Goal: Task Accomplishment & Management: Use online tool/utility

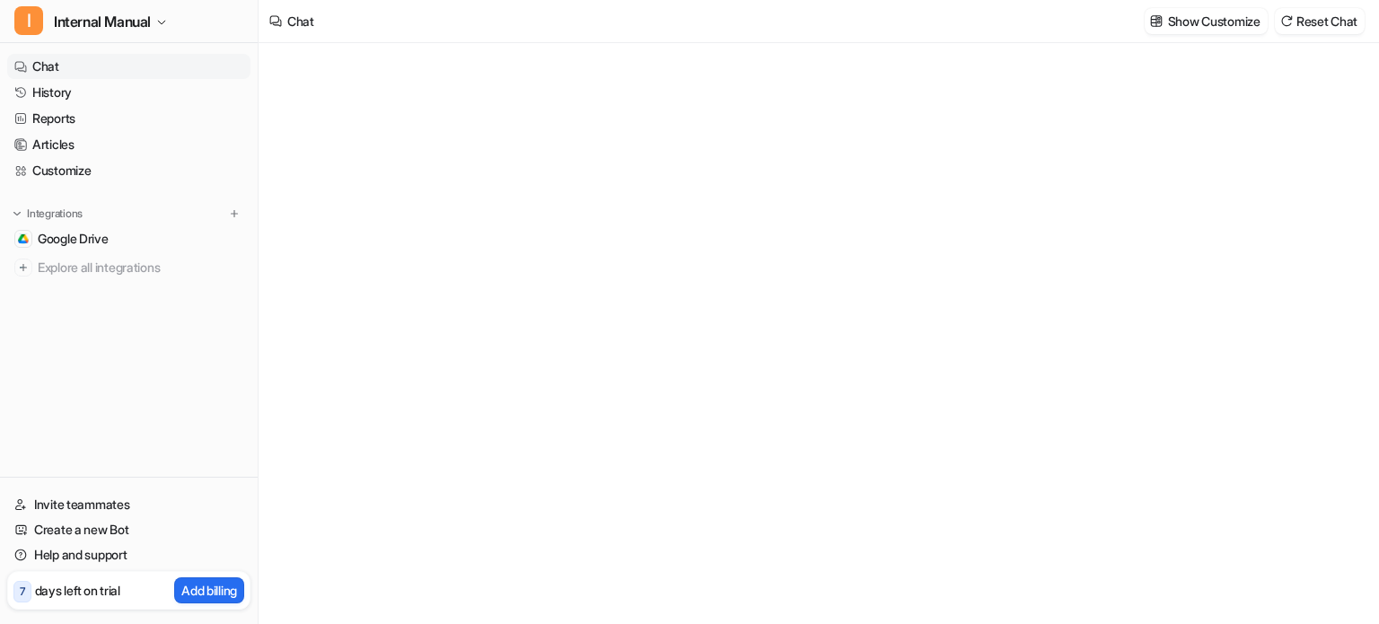
type textarea "**********"
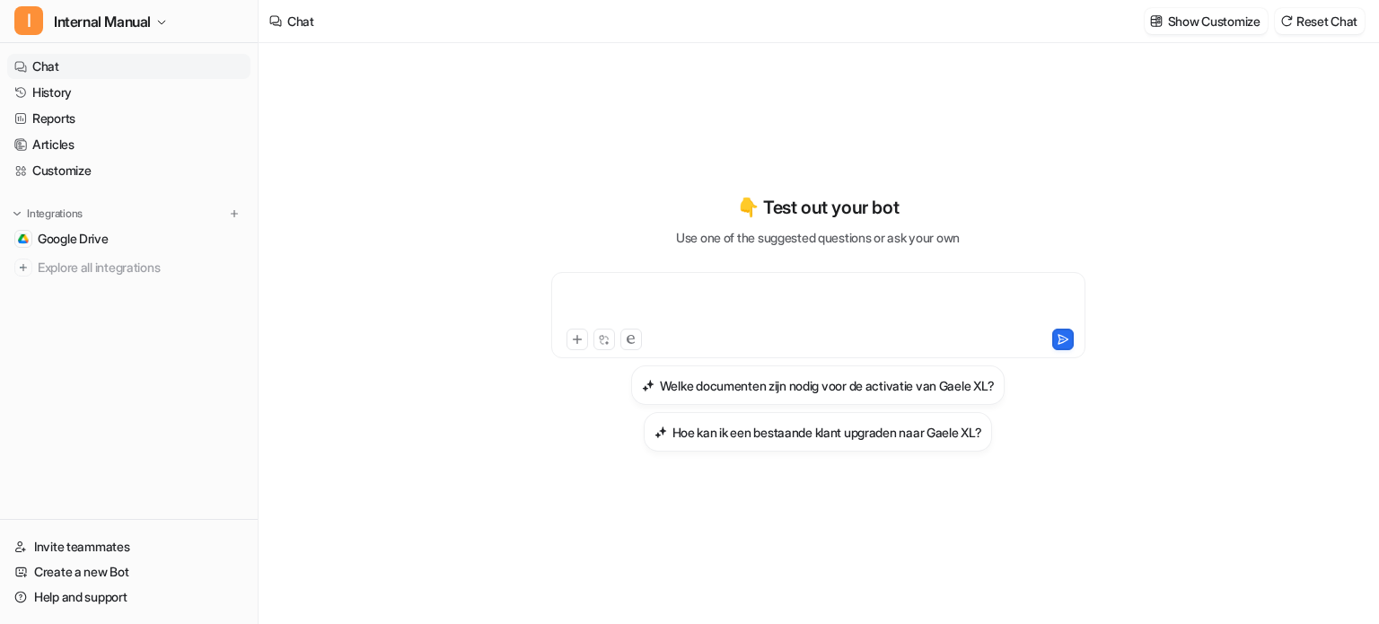
click at [764, 286] on div at bounding box center [818, 304] width 525 height 41
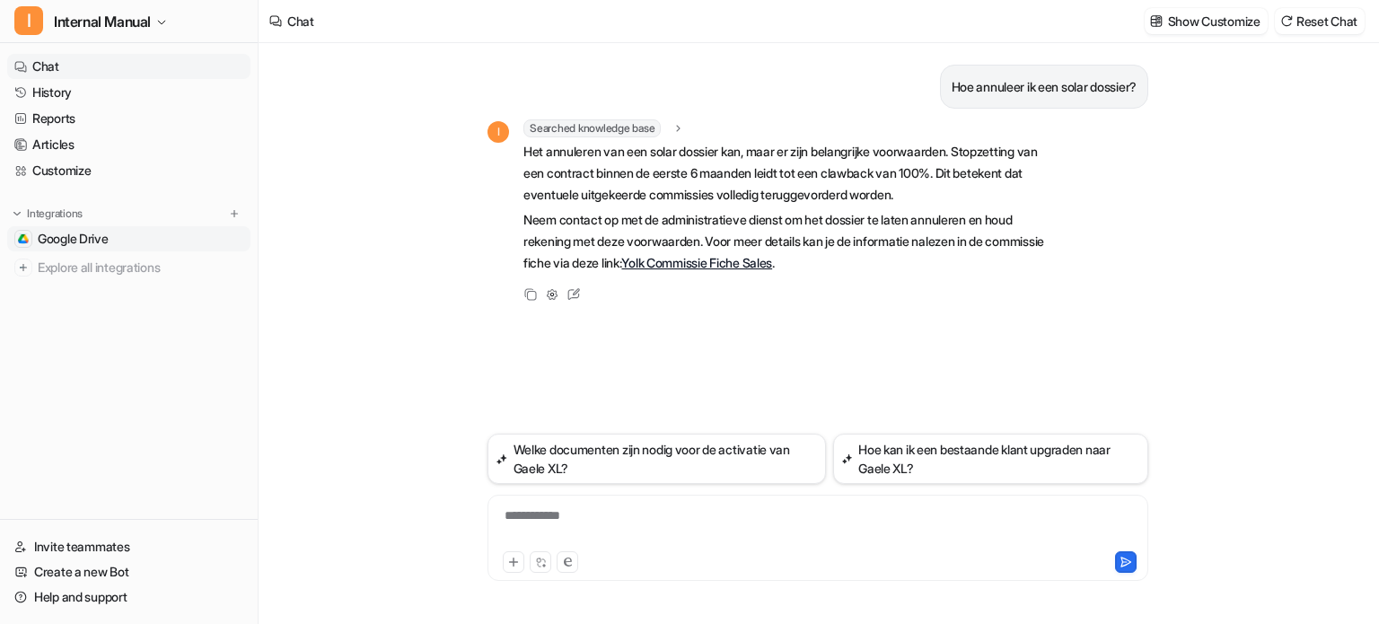
click at [90, 240] on span "Google Drive" at bounding box center [73, 239] width 71 height 18
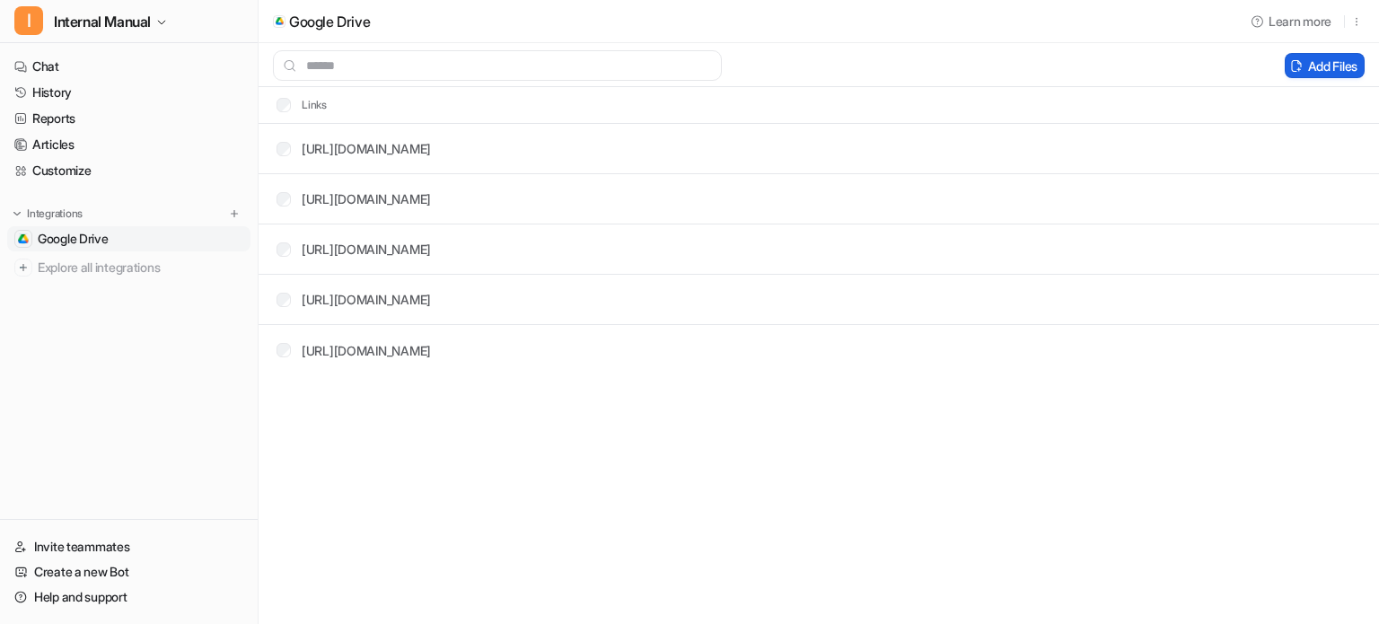
click at [1349, 69] on button "Add Files" at bounding box center [1325, 65] width 80 height 25
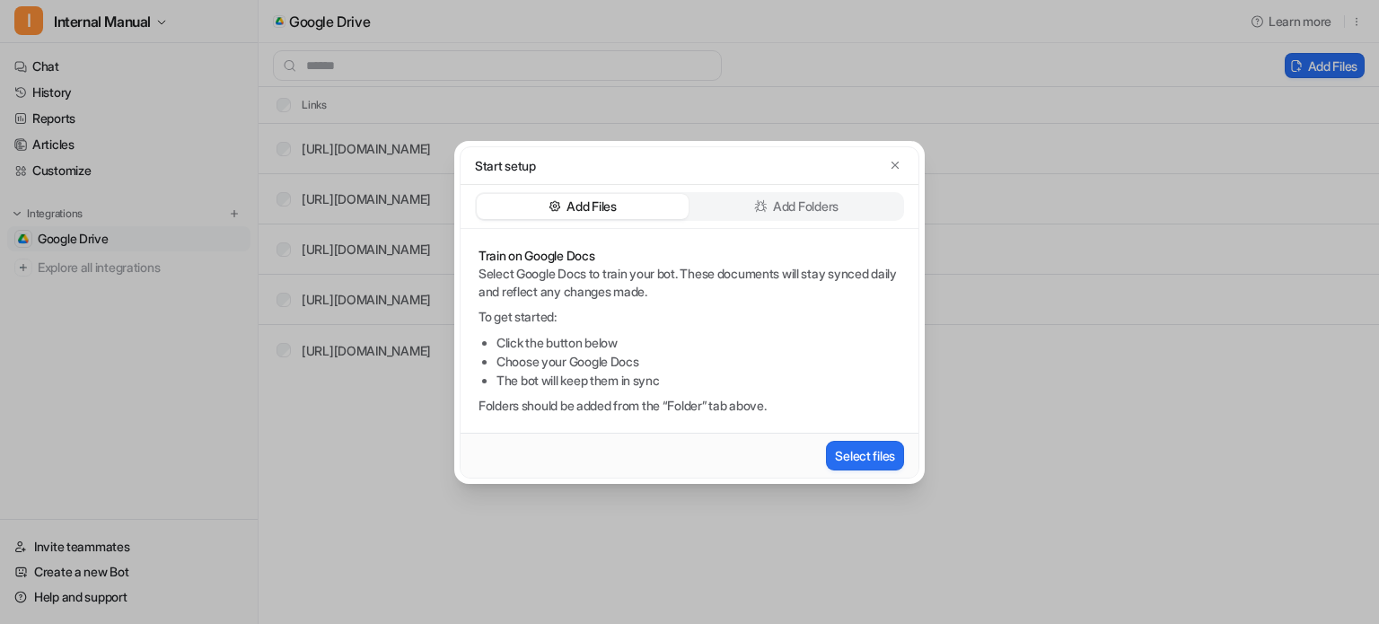
click at [796, 205] on p "Add Folders" at bounding box center [806, 207] width 66 height 18
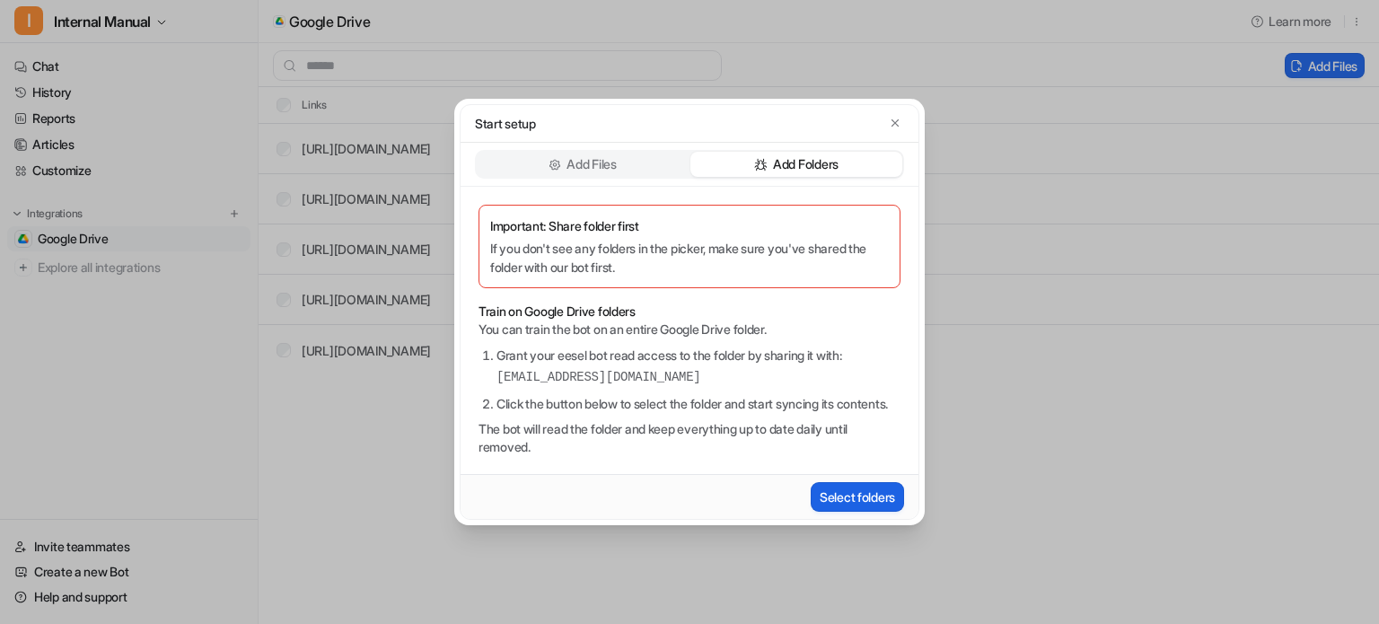
click at [849, 510] on button "Select folders" at bounding box center [857, 497] width 93 height 30
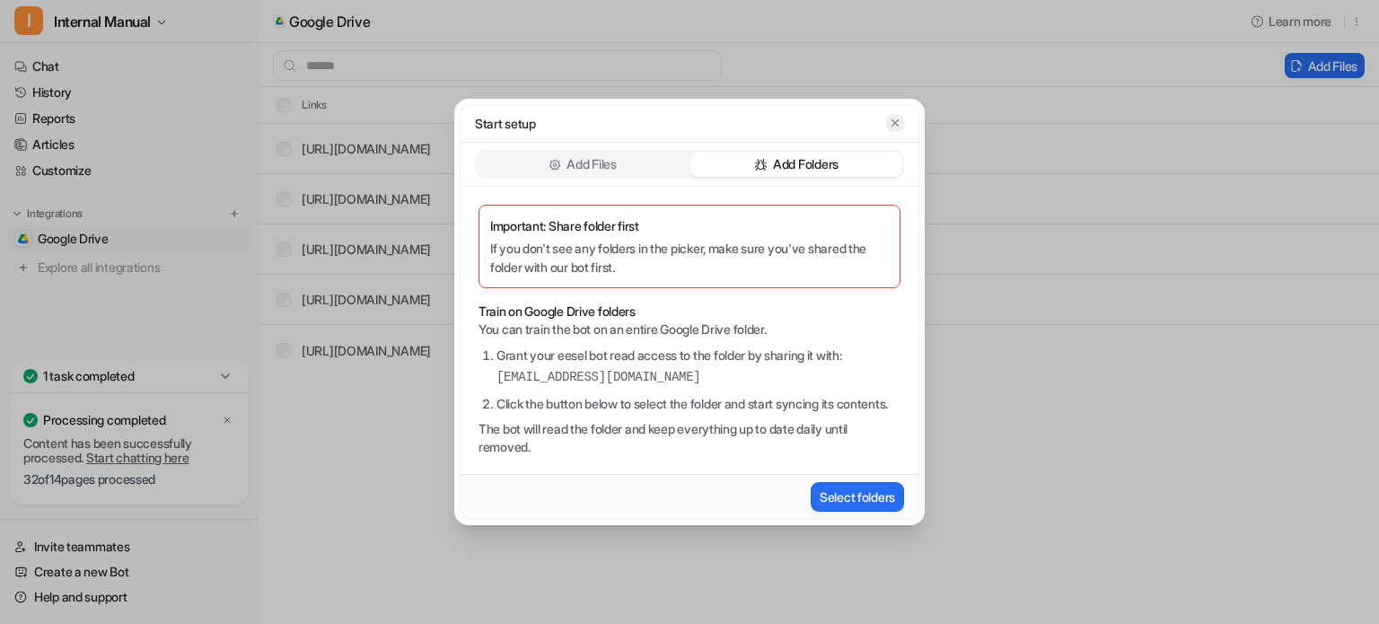
click at [898, 119] on icon "button" at bounding box center [895, 122] width 7 height 7
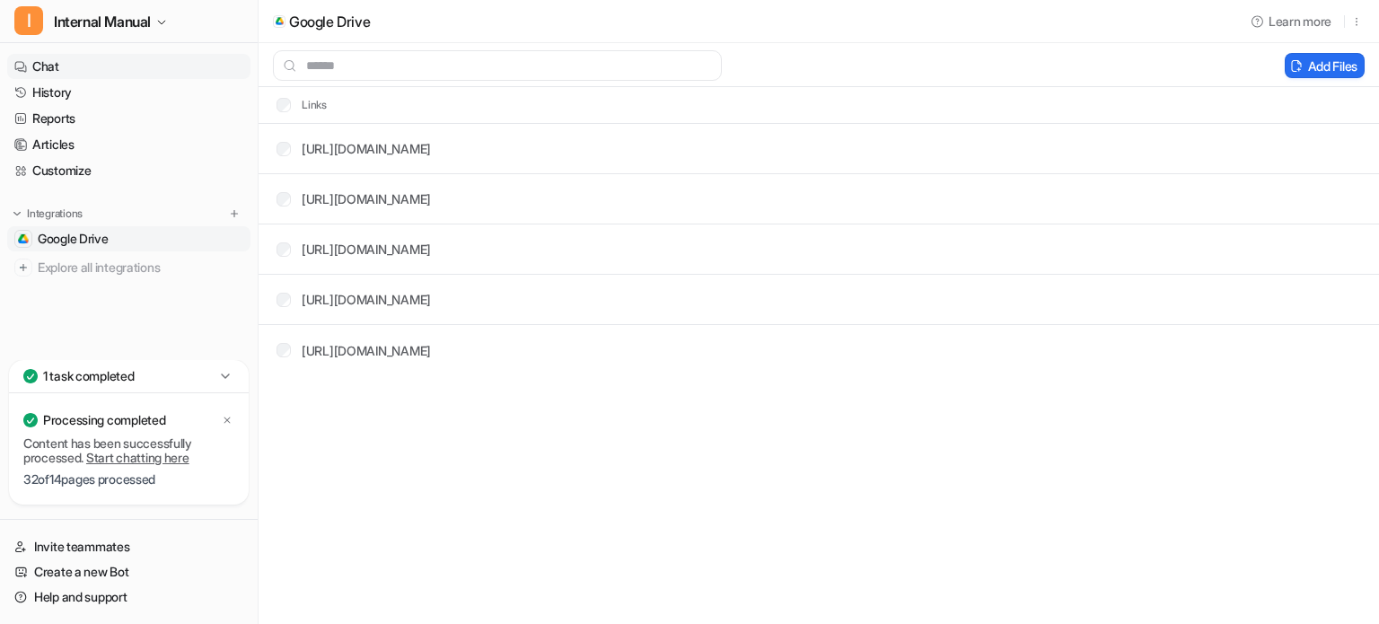
click at [92, 67] on link "Chat" at bounding box center [128, 66] width 243 height 25
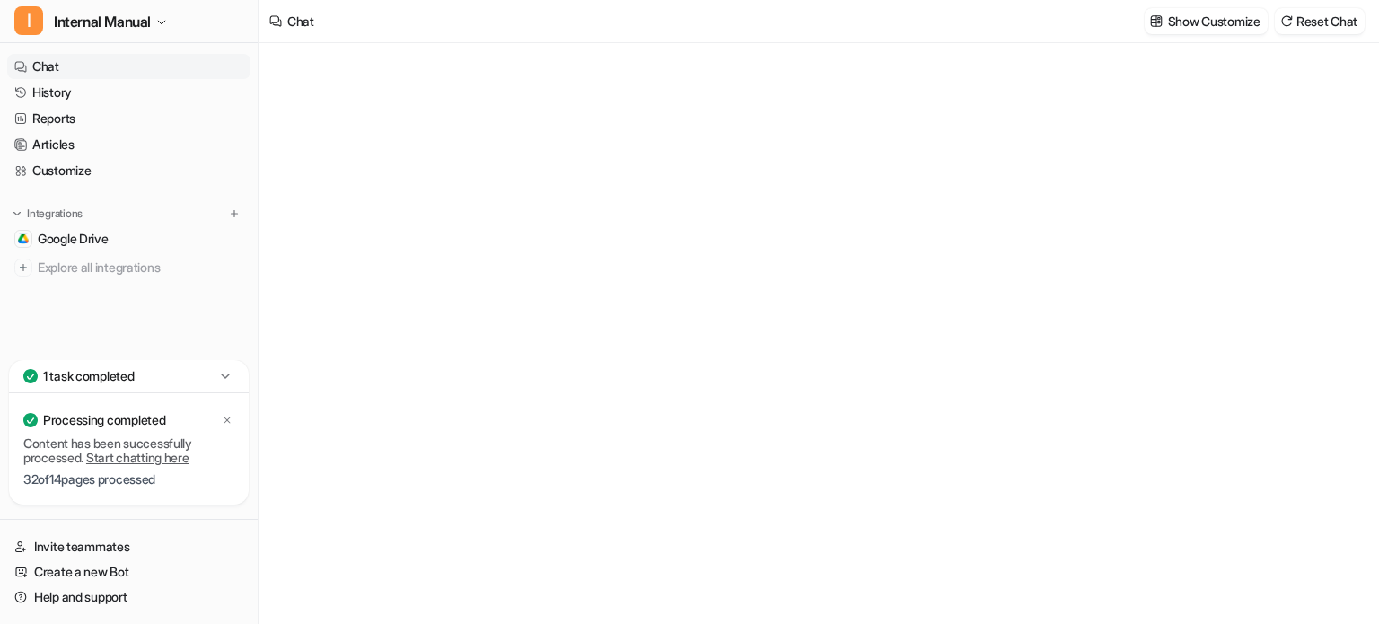
type textarea "**********"
click at [675, 344] on div at bounding box center [818, 350] width 525 height 41
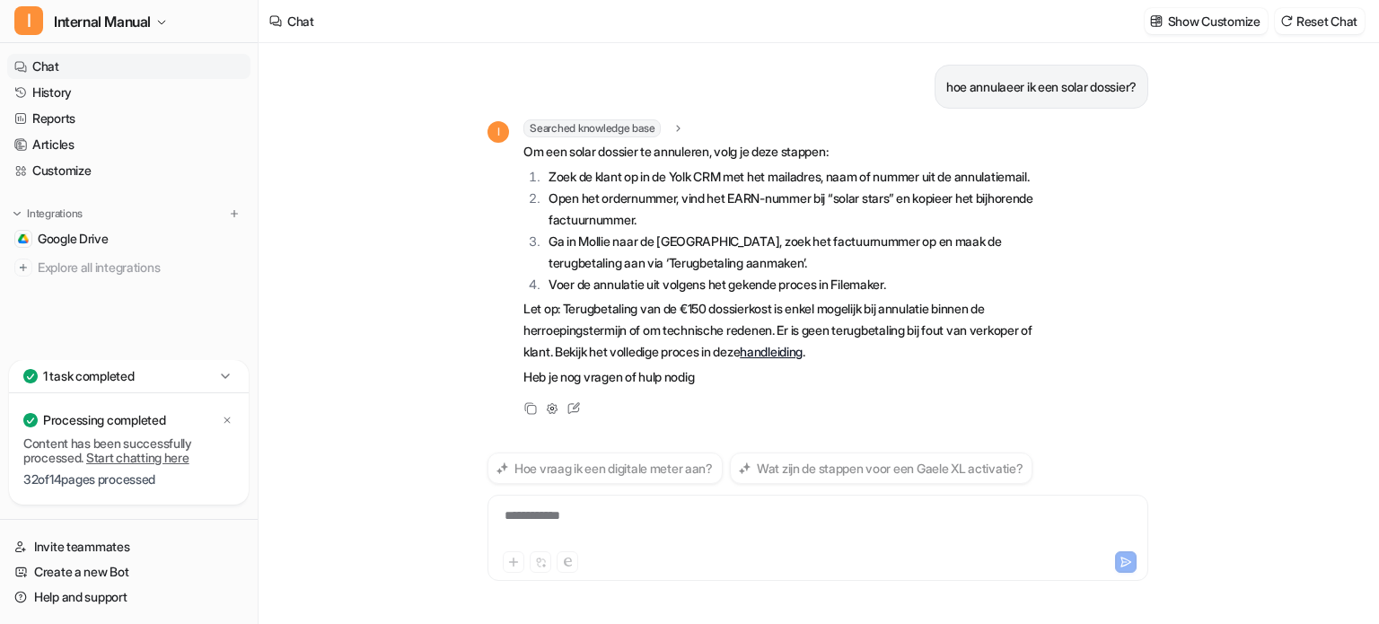
scroll to position [14, 0]
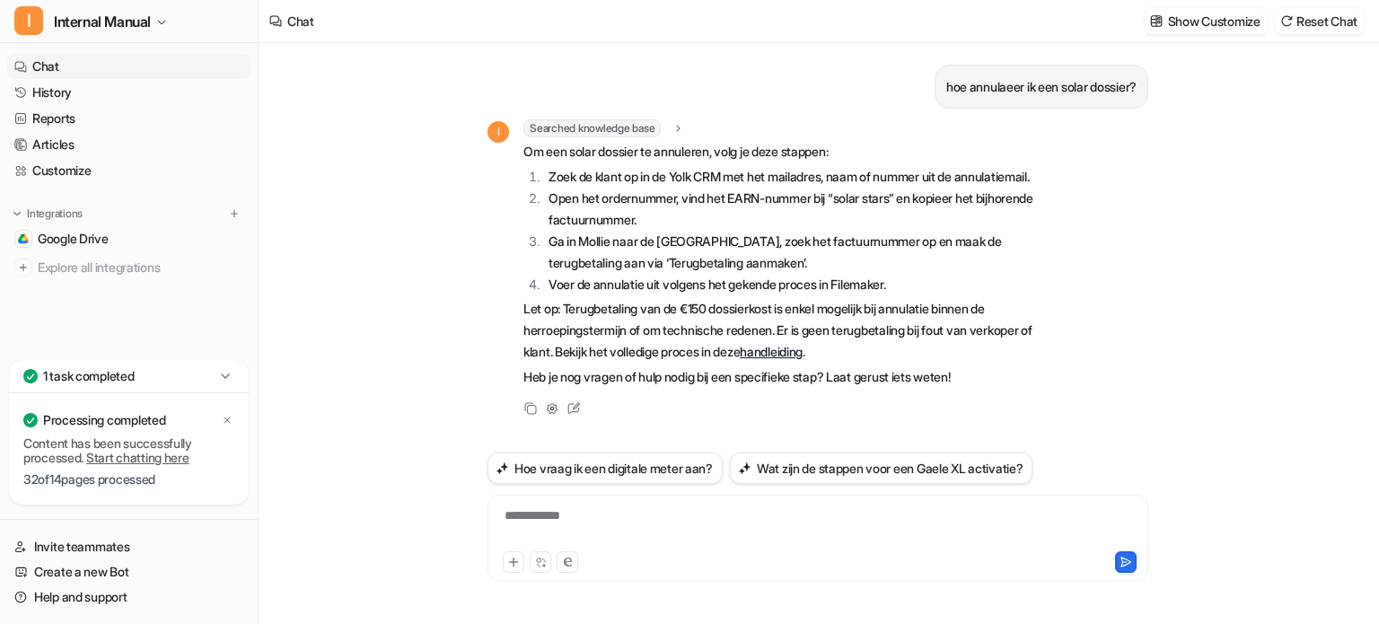
click at [863, 209] on li "Open het ordernummer, vind het EARN-nummer bij “solar stars” en kopieer het bij…" at bounding box center [796, 209] width 506 height 43
click at [769, 221] on li "Open het ordernummer, vind het EARN-nummer bij “solar stars” en kopieer het bij…" at bounding box center [796, 209] width 506 height 43
click at [1182, 286] on div "hoe annulaeer ik een solar dossier? I Searched knowledge base search_queries : …" at bounding box center [818, 333] width 1119 height 581
